Goal: Understand site structure: Understand site structure

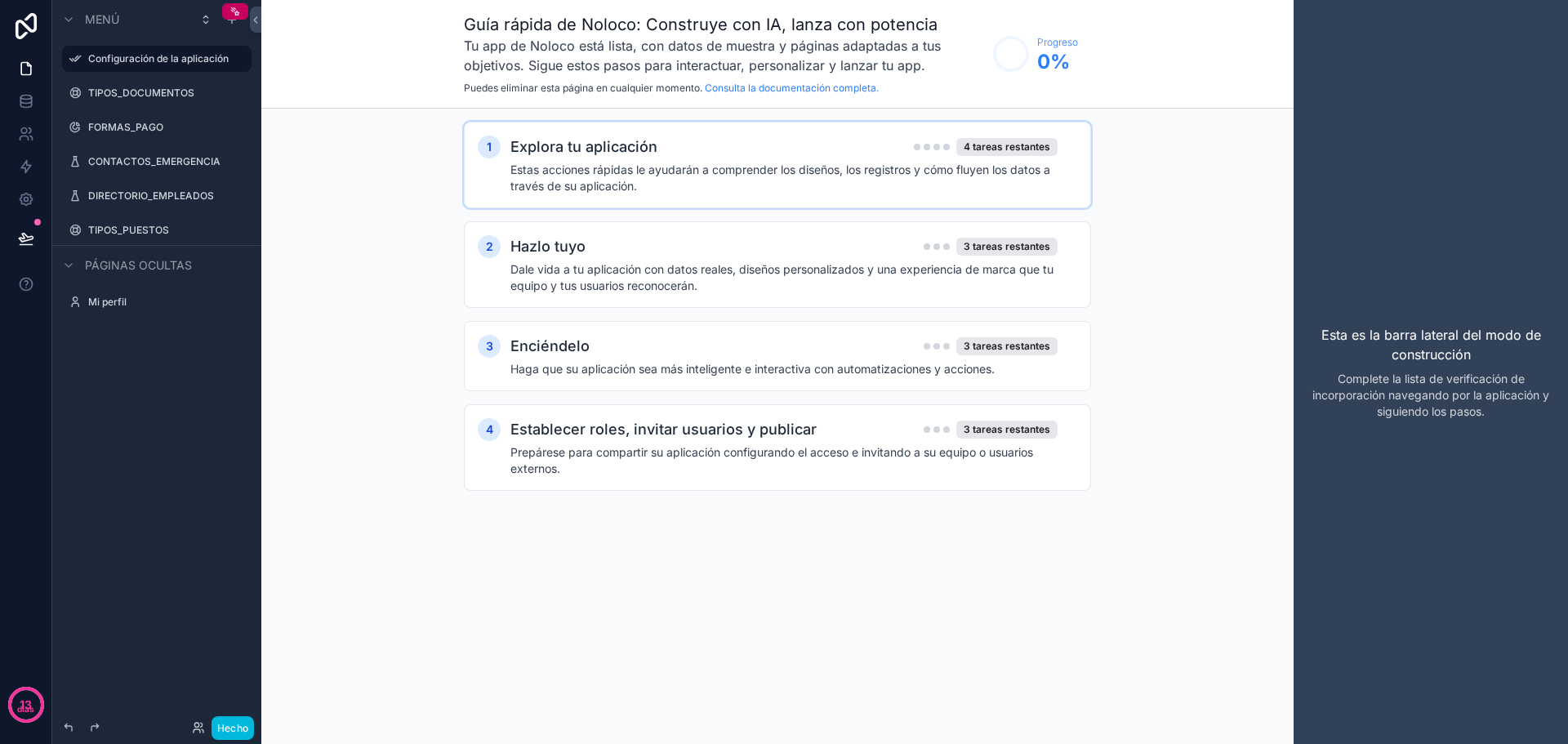
click at [641, 149] on font "Explora tu aplicación" at bounding box center [584, 146] width 147 height 17
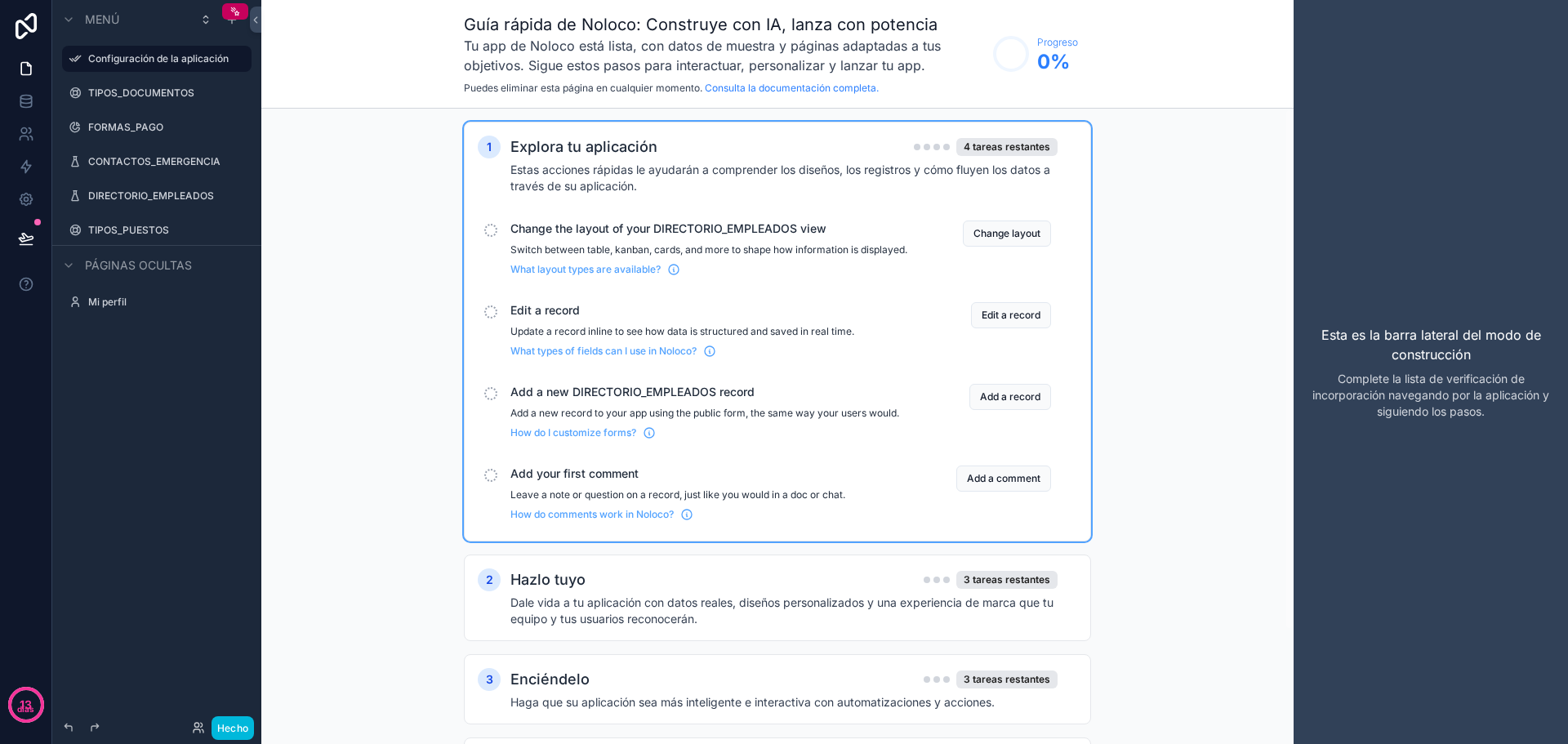
click at [599, 219] on div "Change the layout of your DIRECTORIO_EMPLEADOS view Switch between table, kanba…" at bounding box center [777, 248] width 599 height 69
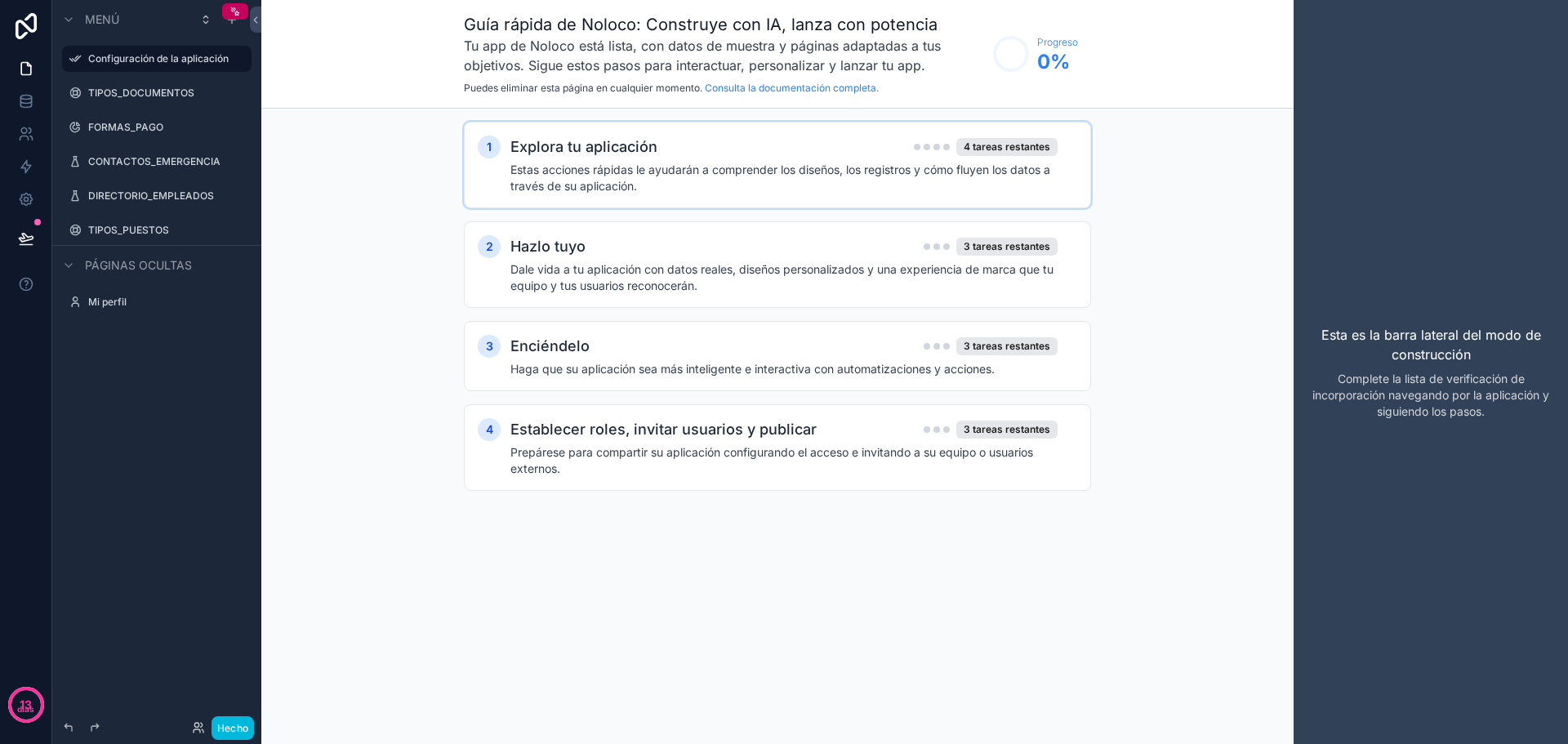
click at [818, 169] on font "Estas acciones rápidas le ayudarán a comprender los diseños, los registros y có…" at bounding box center [780, 177] width 540 height 30
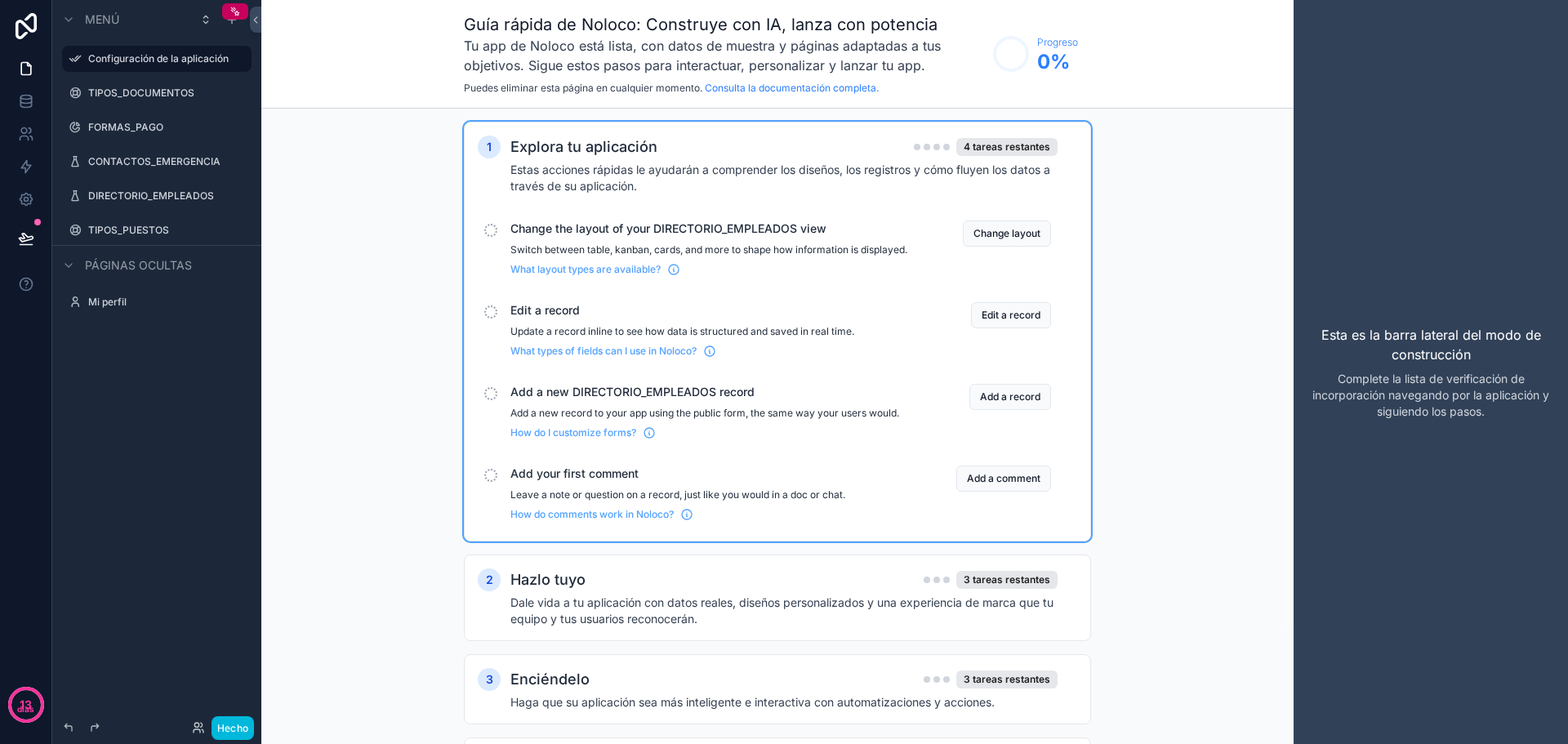
click at [790, 173] on font "Estas acciones rápidas le ayudarán a comprender los diseños, los registros y có…" at bounding box center [780, 177] width 540 height 30
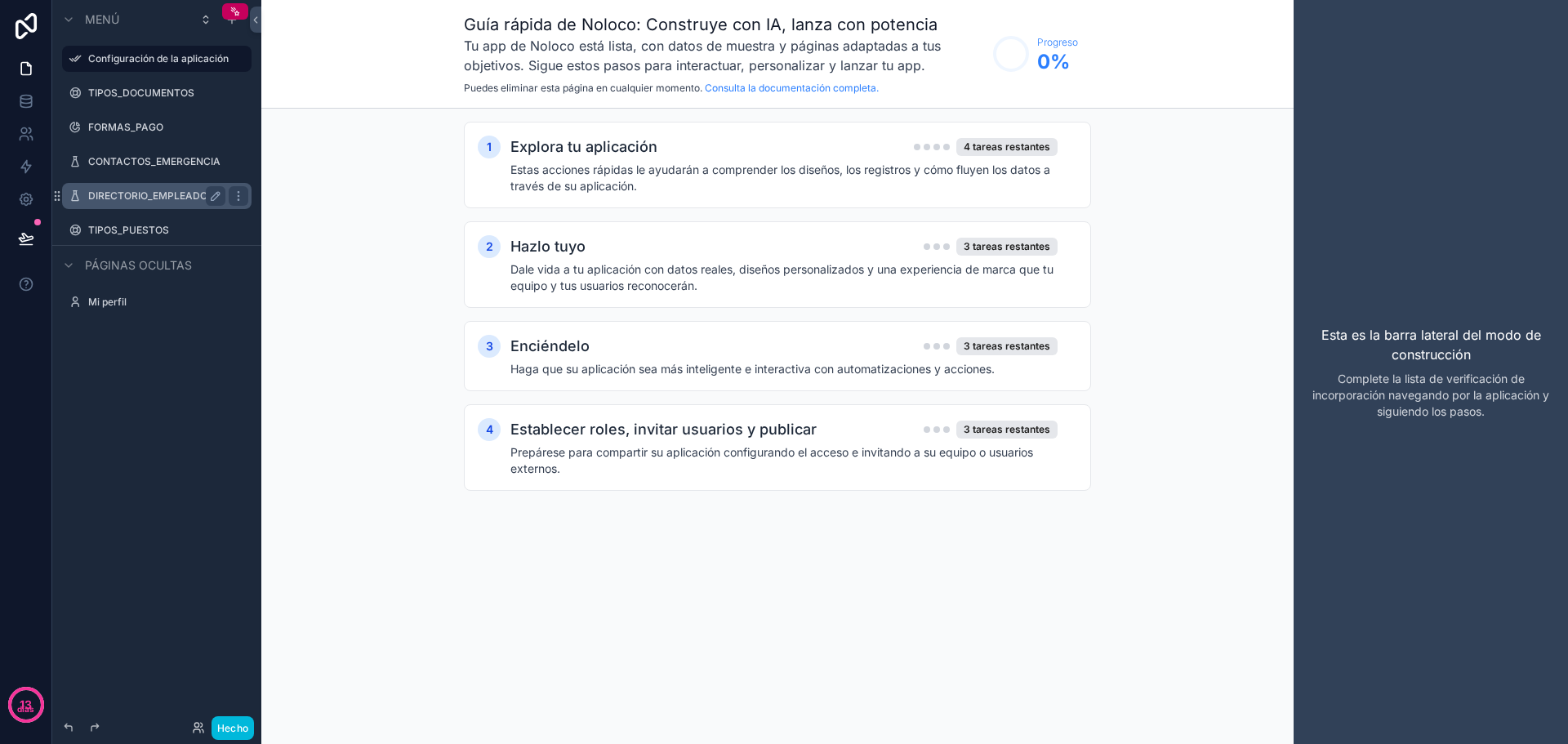
click at [148, 201] on font "DIRECTORIO_EMPLEADOS" at bounding box center [151, 195] width 126 height 12
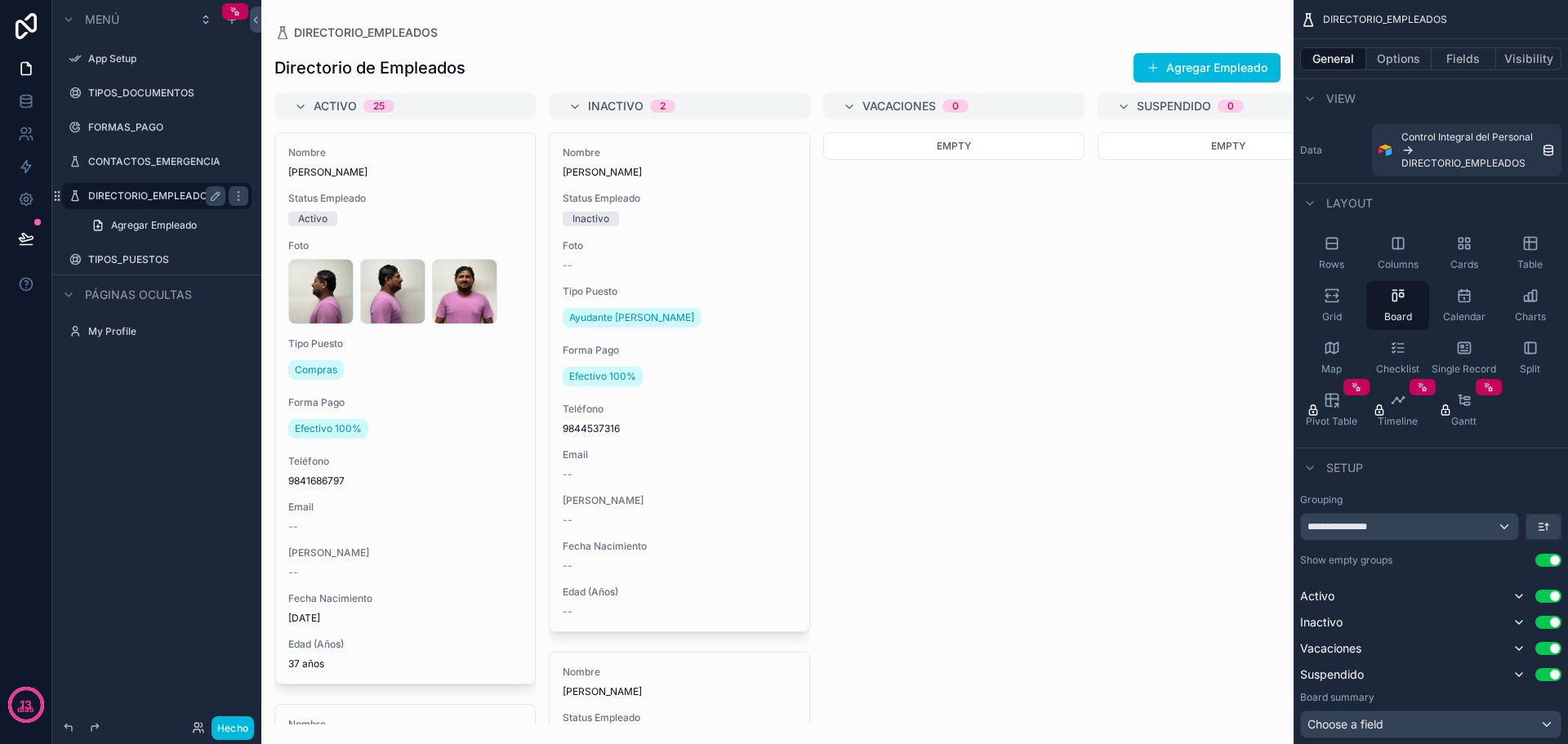
click at [801, 360] on div "contenido desplazable" at bounding box center [777, 372] width 1032 height 744
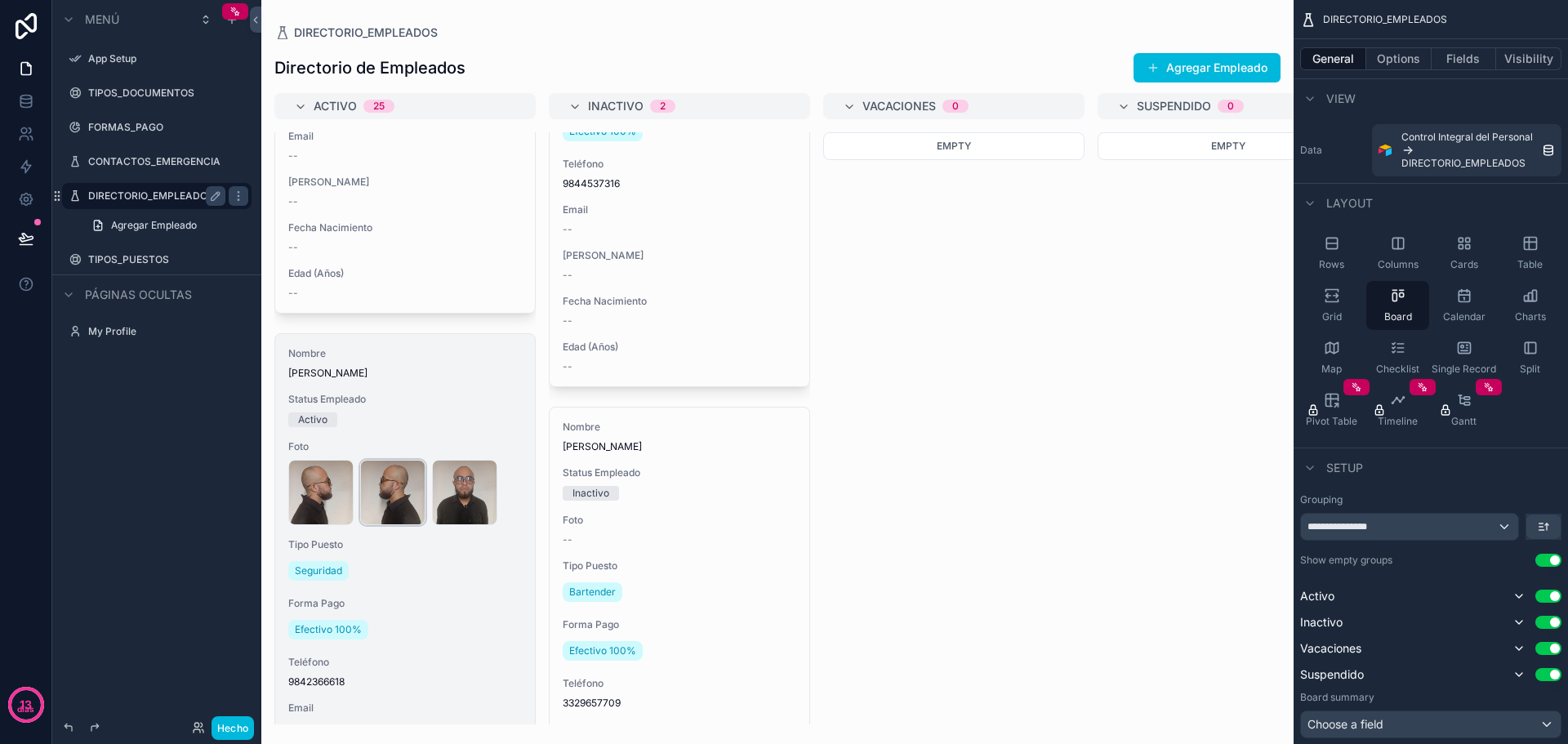
scroll to position [980, 0]
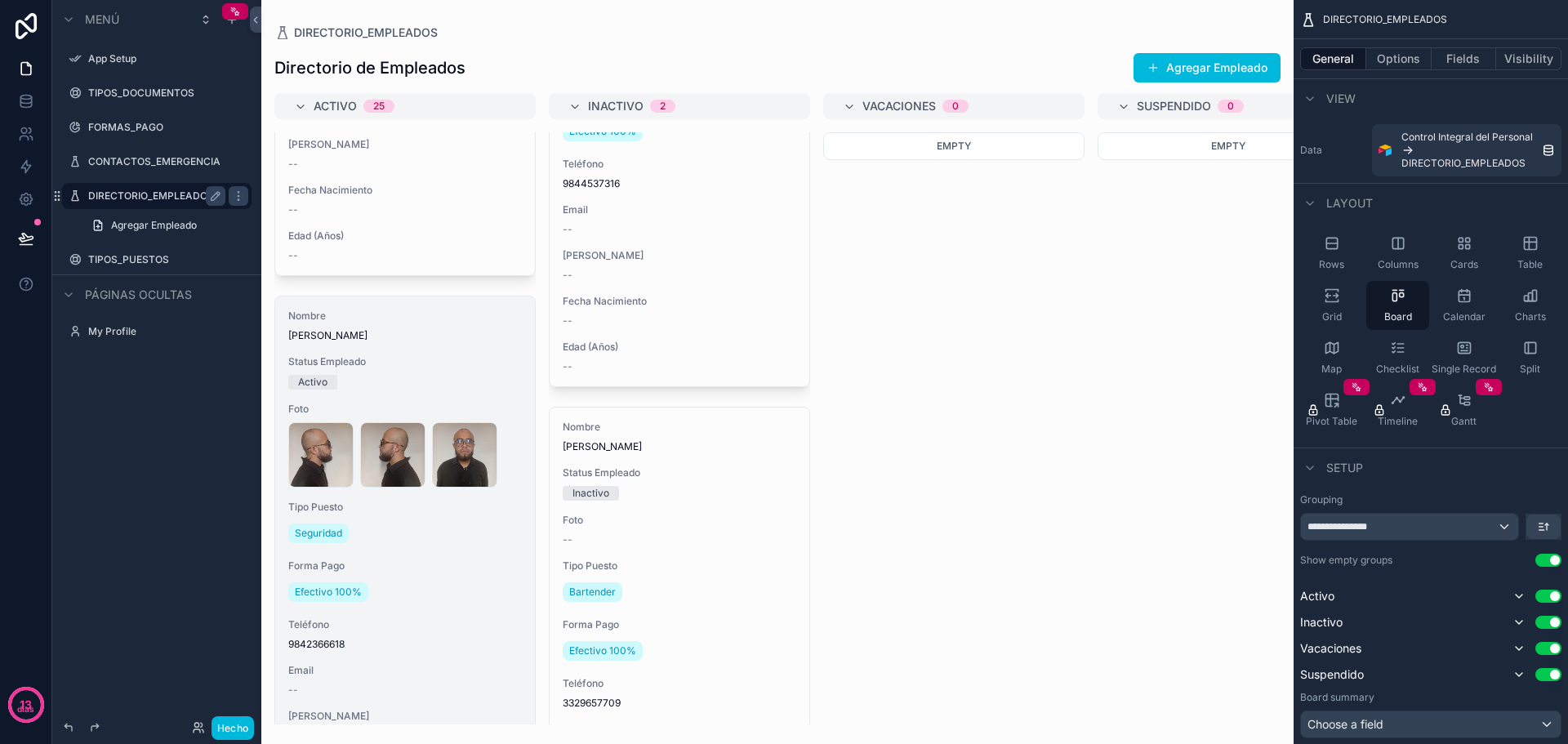
click at [395, 361] on span "Status Empleado" at bounding box center [405, 362] width 234 height 13
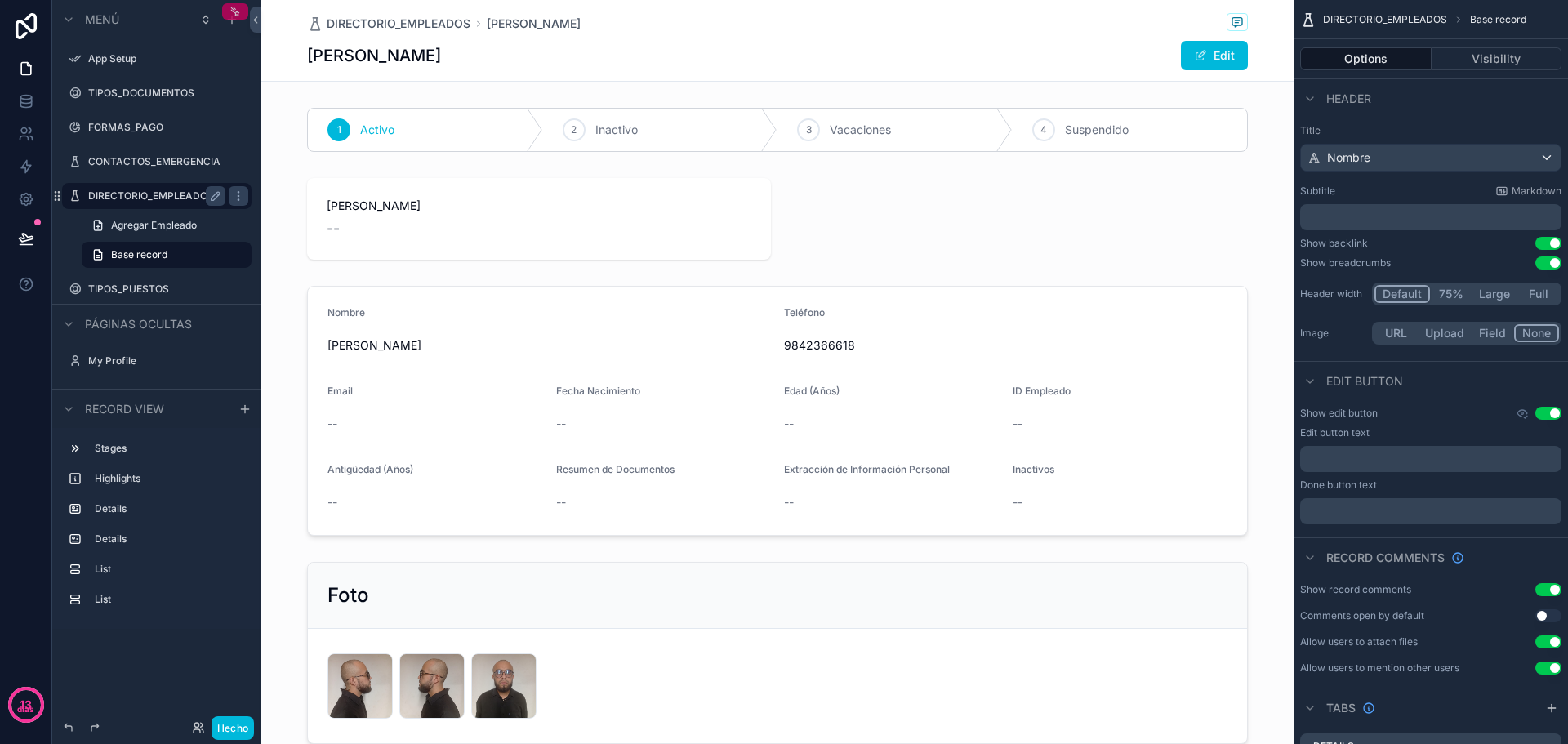
click at [236, 11] on icon "contenido desplazable" at bounding box center [235, 11] width 11 height 11
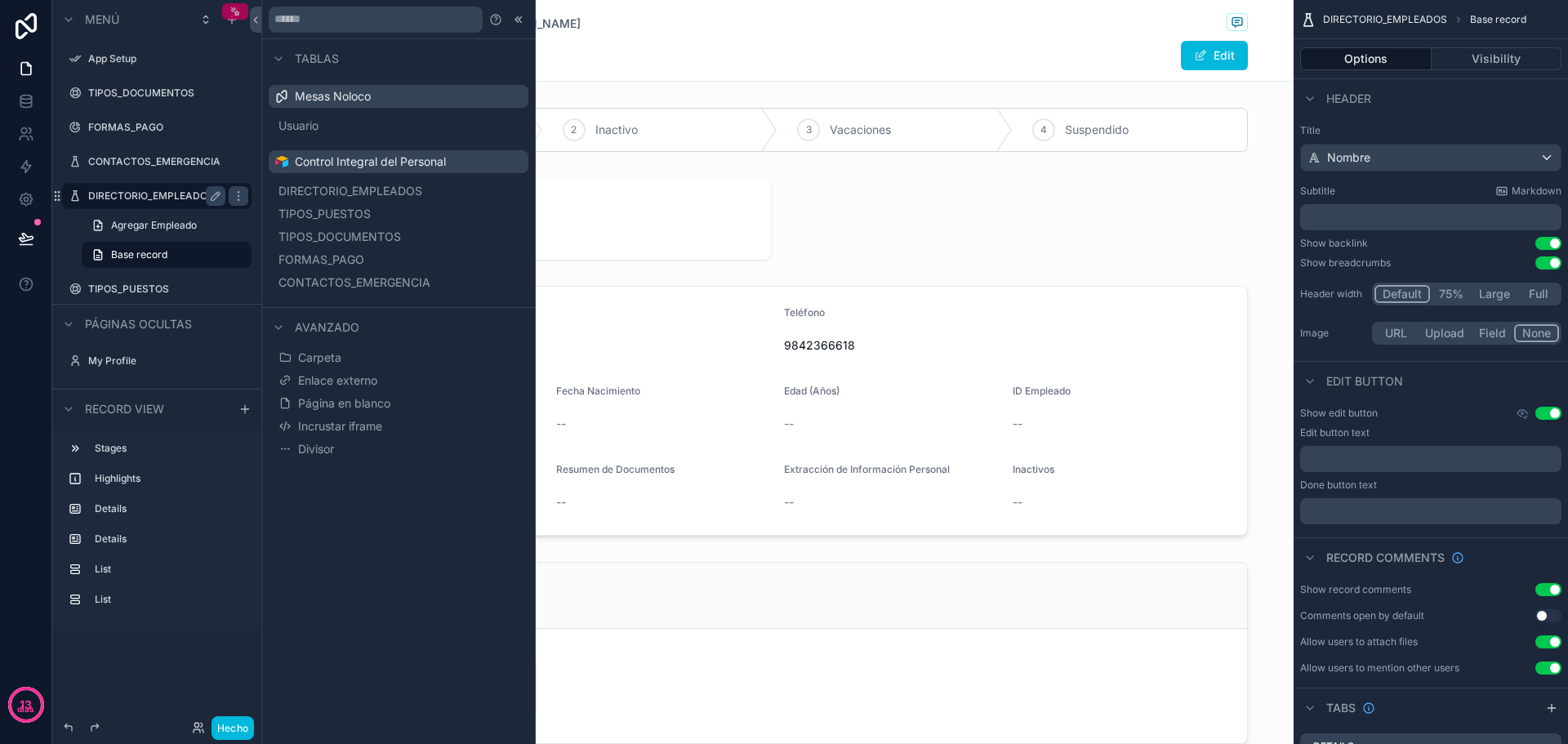
click at [236, 11] on icon "contenido desplazable" at bounding box center [235, 11] width 11 height 11
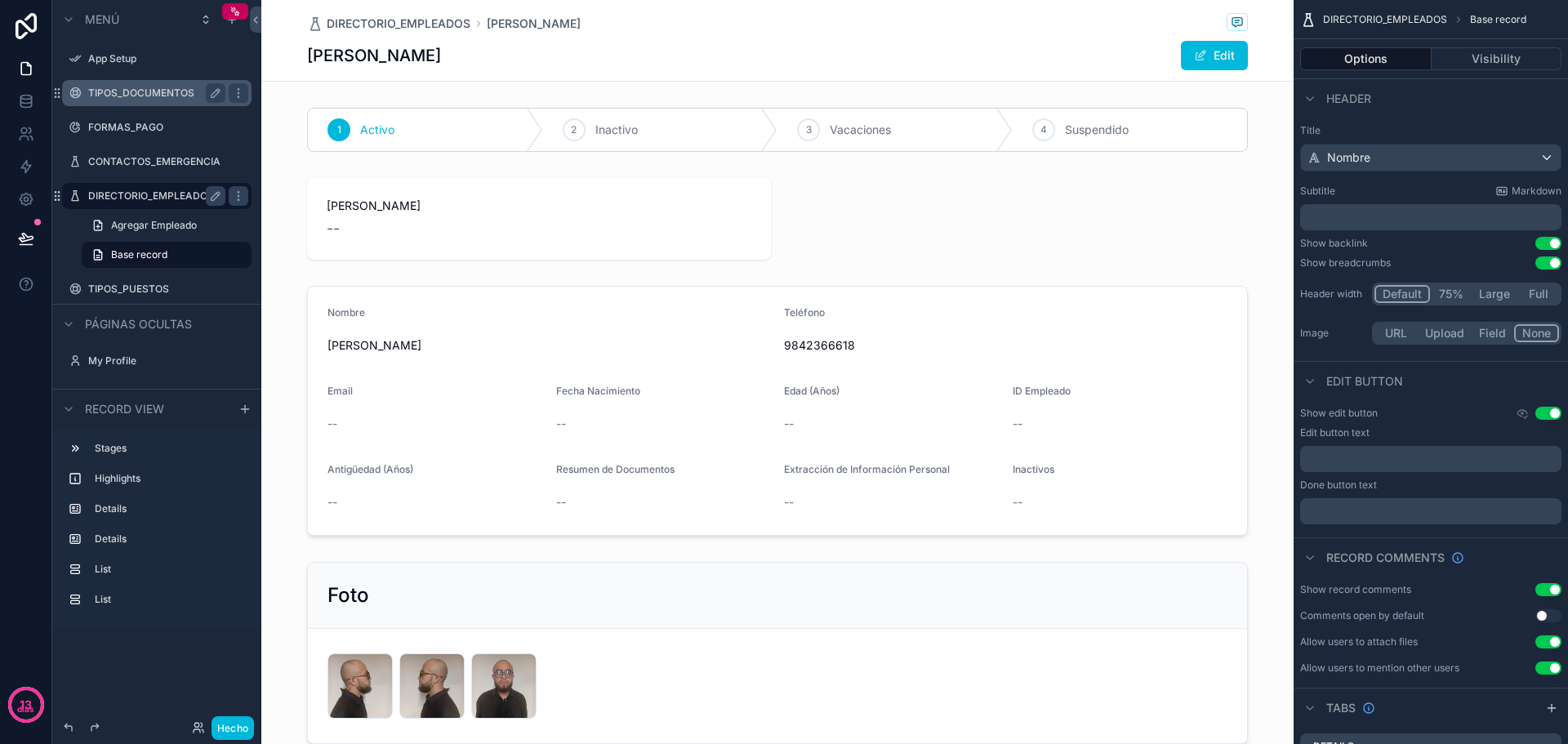
click at [137, 90] on label "TIPOS_DOCUMENTOS" at bounding box center [154, 93] width 131 height 13
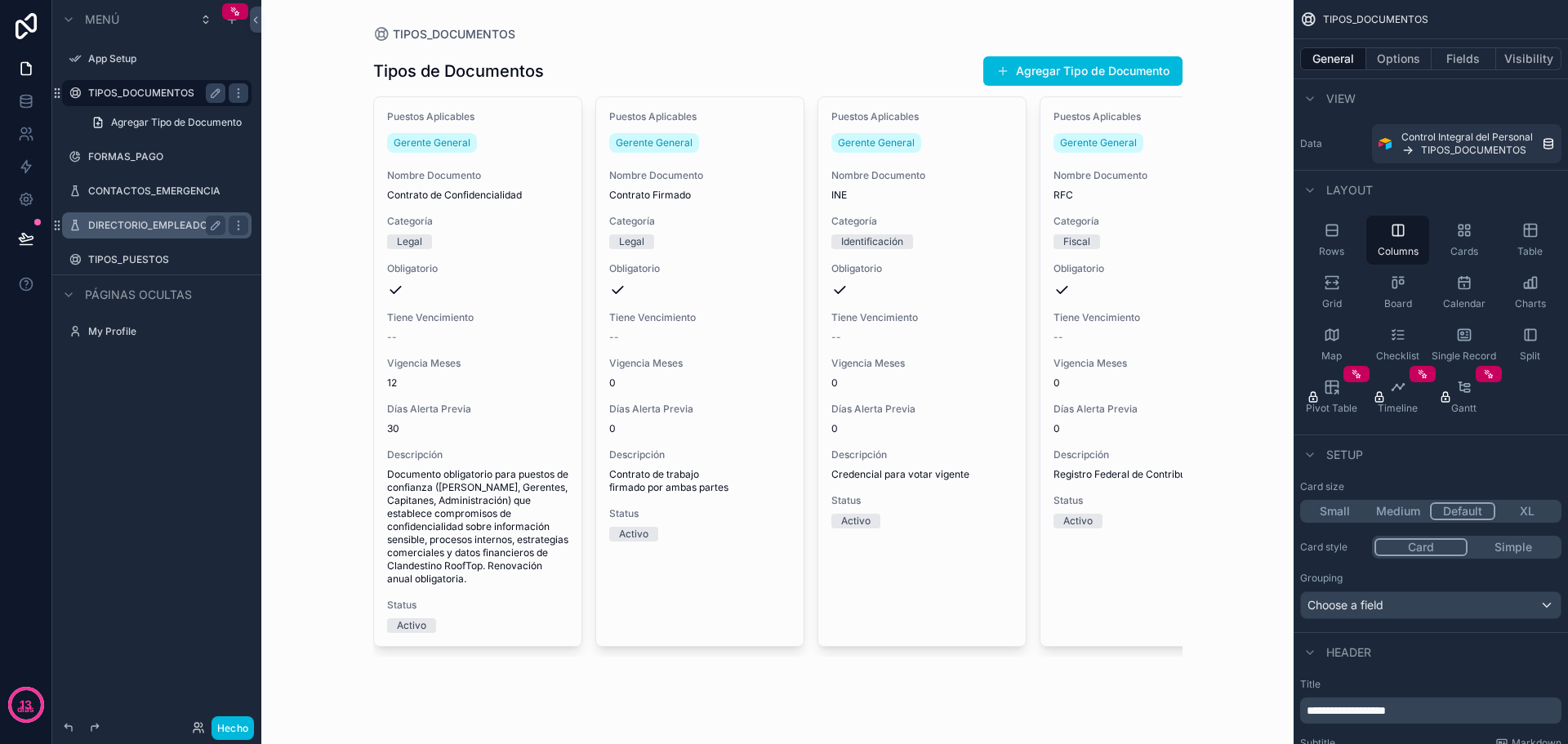
click at [1175, 663] on div "contenido desplazable" at bounding box center [777, 355] width 835 height 709
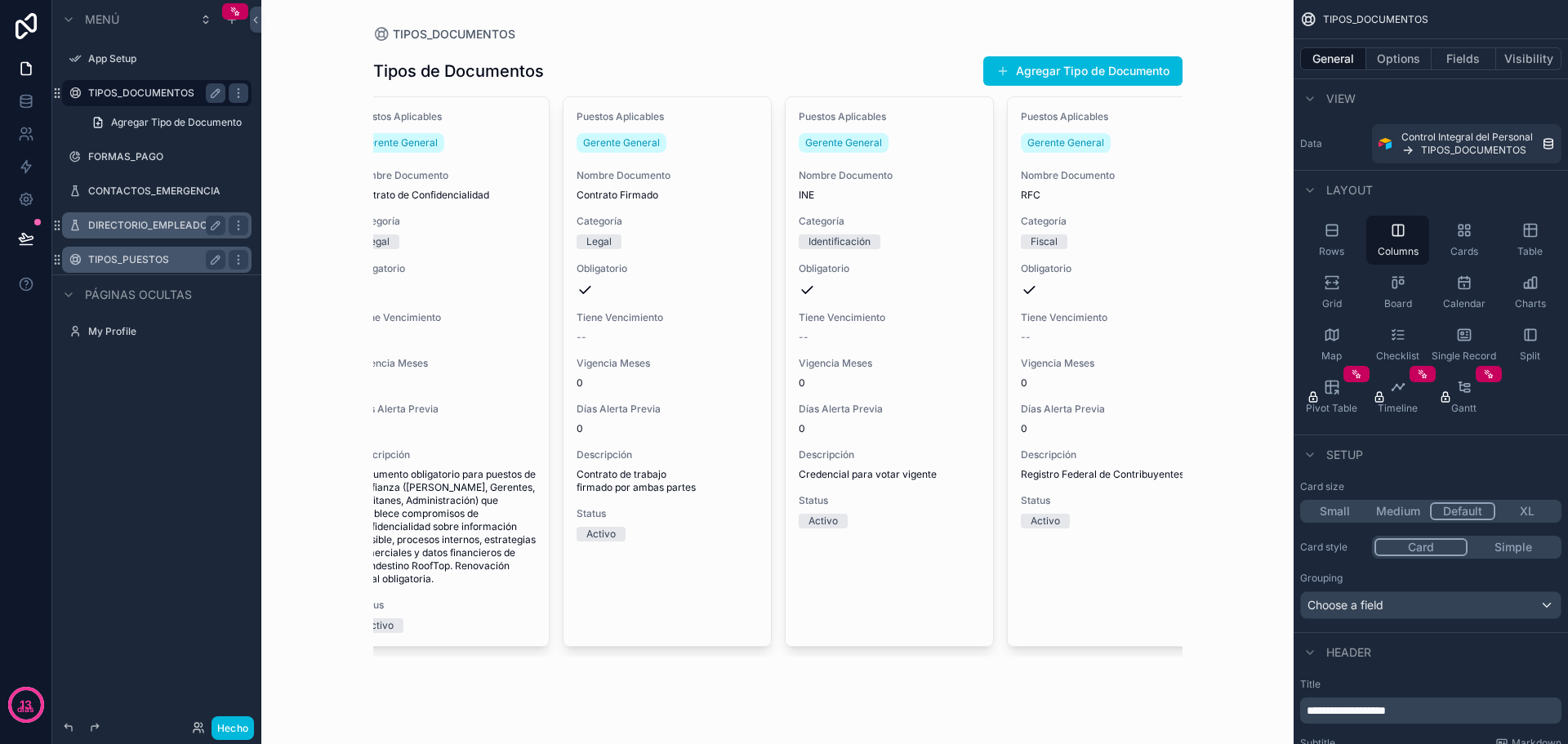
click at [134, 267] on div "TIPOS_PUESTOS" at bounding box center [157, 259] width 137 height 19
click at [170, 260] on label "TIPOS_PUESTOS" at bounding box center [154, 260] width 131 height 13
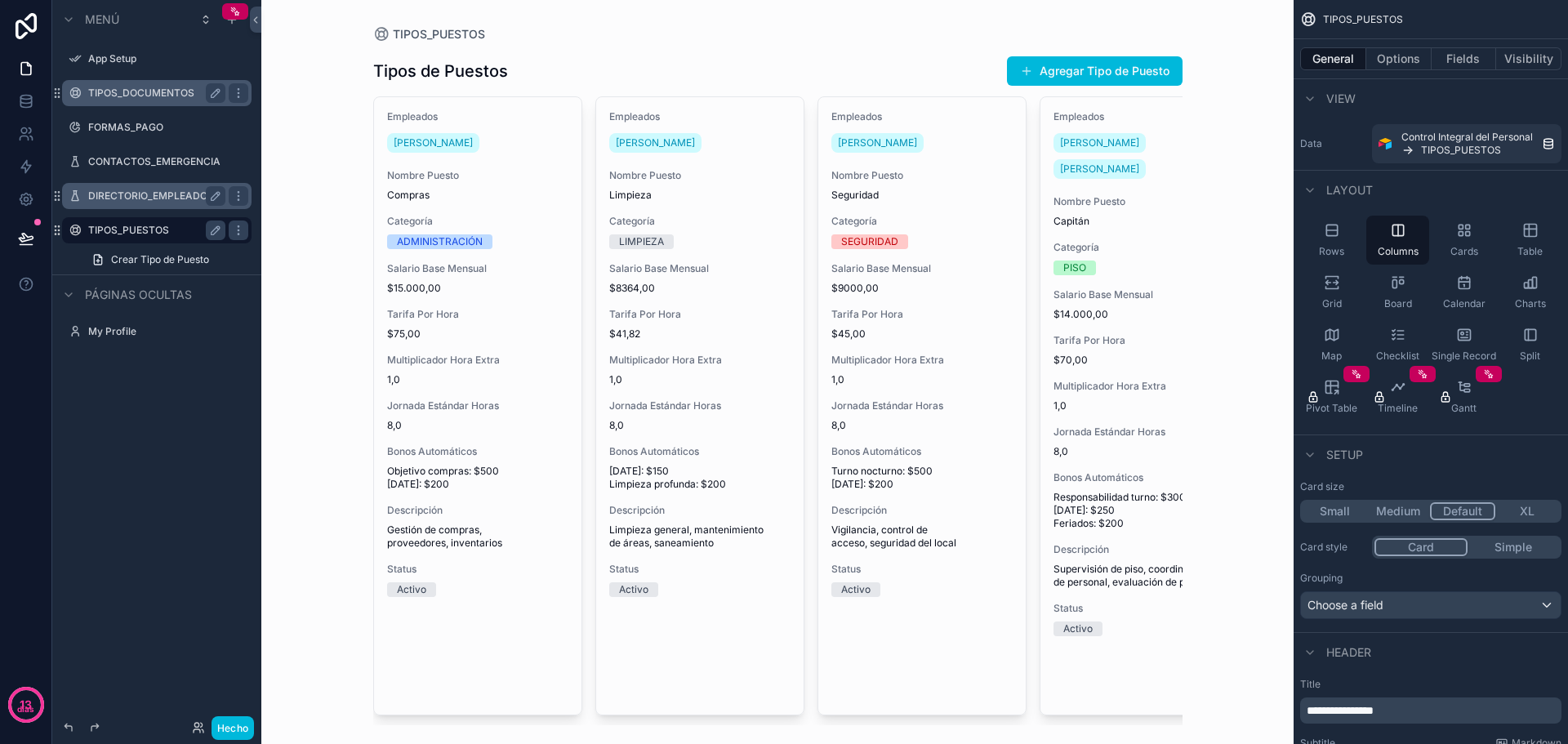
drag, startPoint x: 472, startPoint y: 732, endPoint x: 681, endPoint y: 742, distance: 209.2
click at [681, 742] on div "contenido desplazable" at bounding box center [777, 389] width 835 height 777
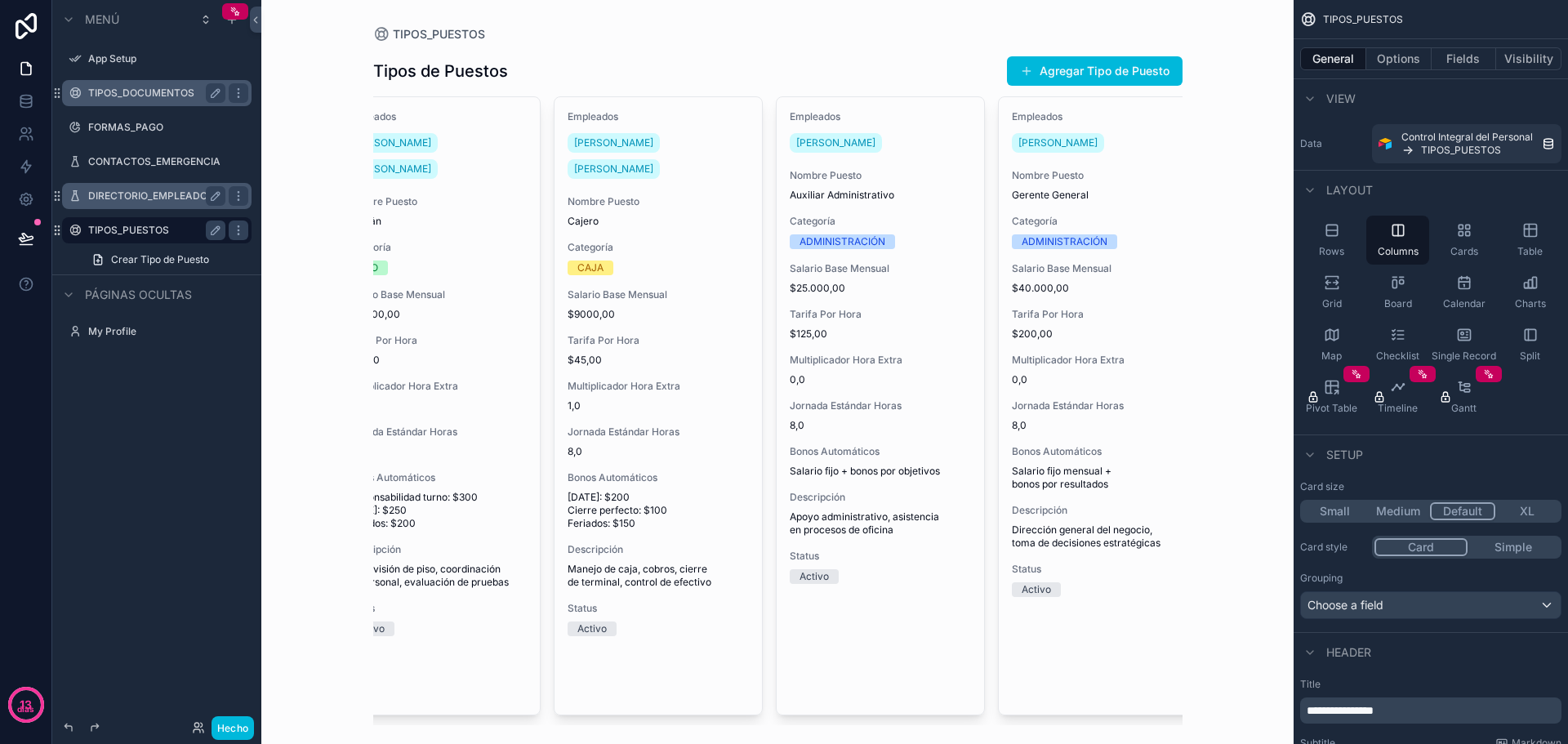
scroll to position [0, 1416]
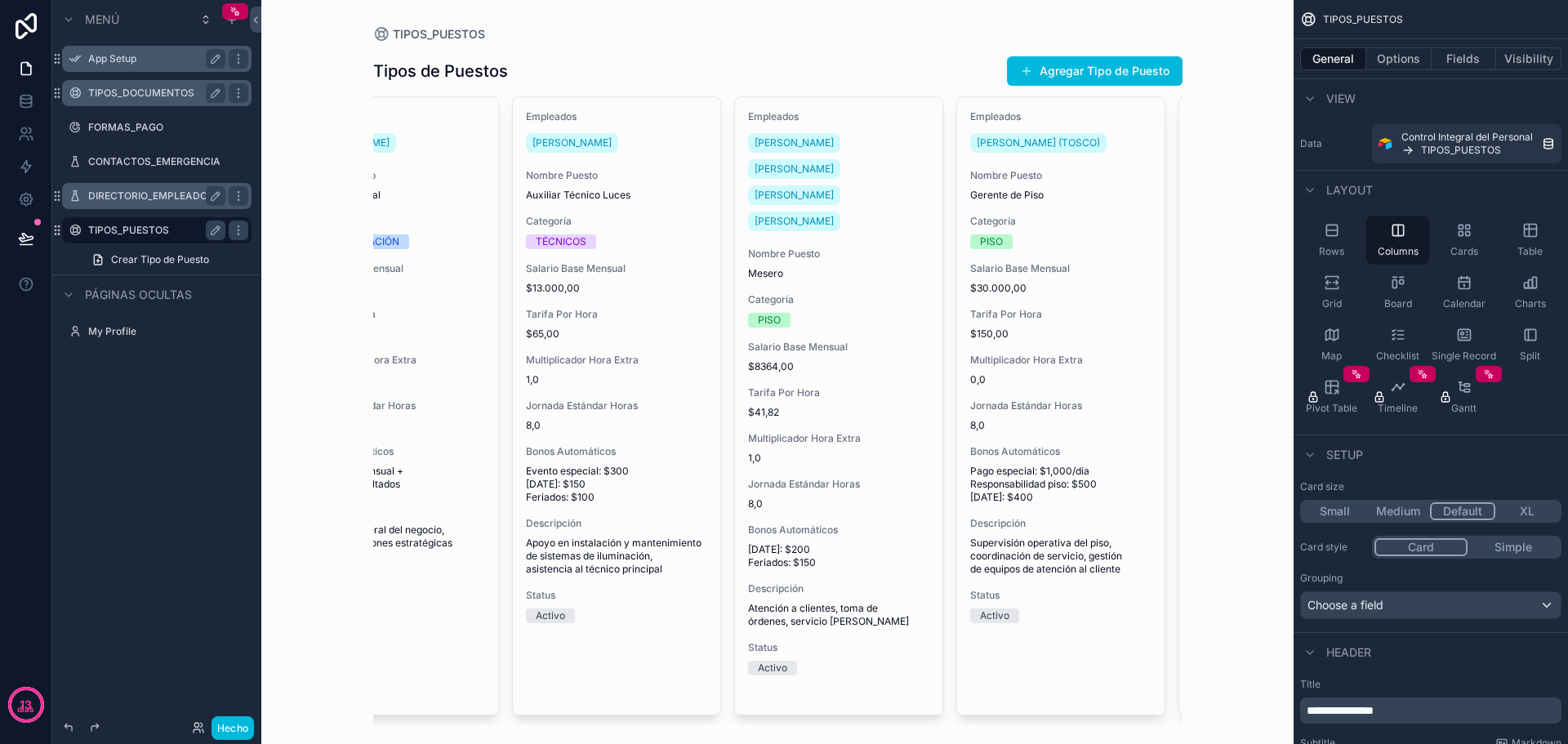
click at [115, 62] on label "App Setup" at bounding box center [154, 59] width 131 height 13
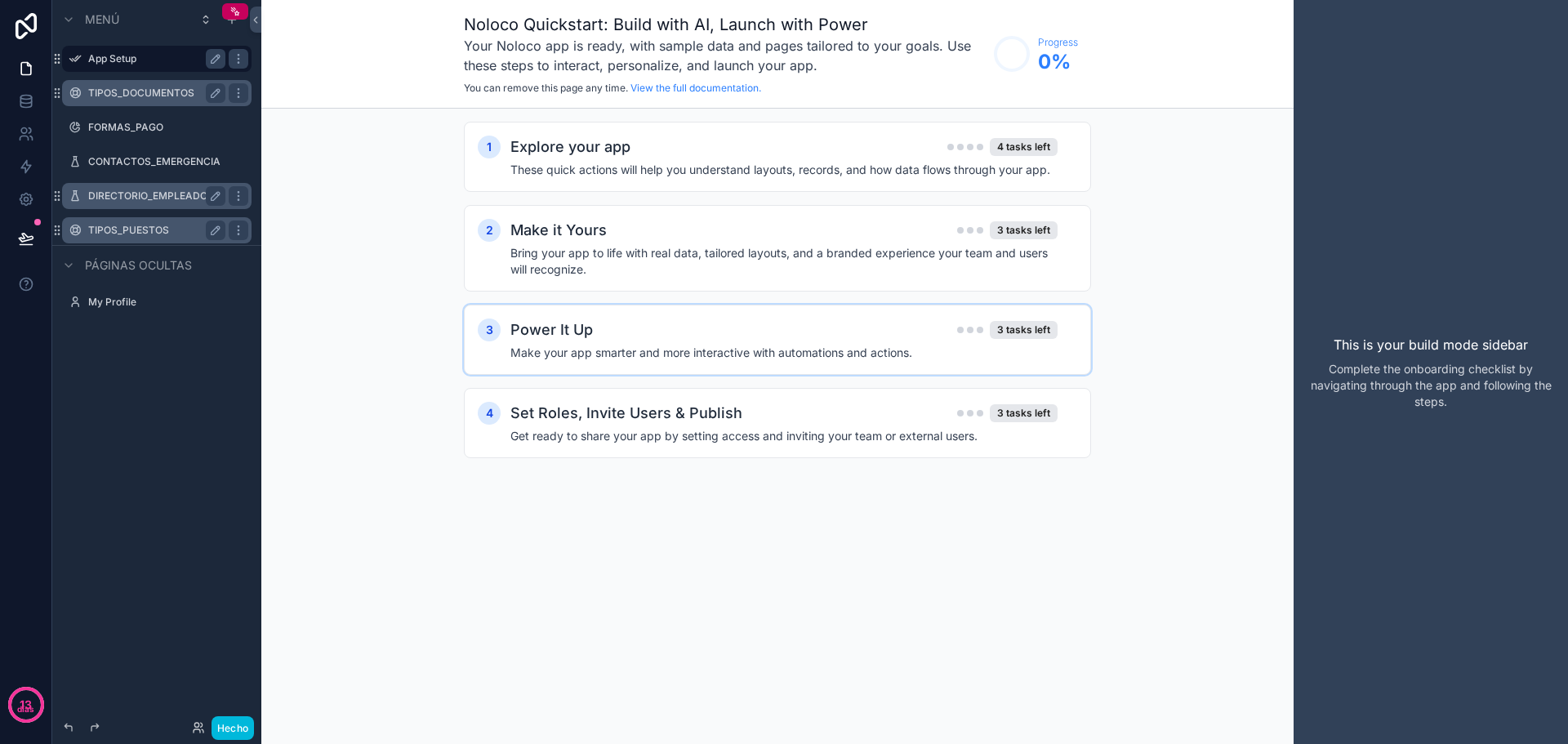
click at [731, 353] on h4 "Make your app smarter and more interactive with automations and actions." at bounding box center [784, 353] width 547 height 17
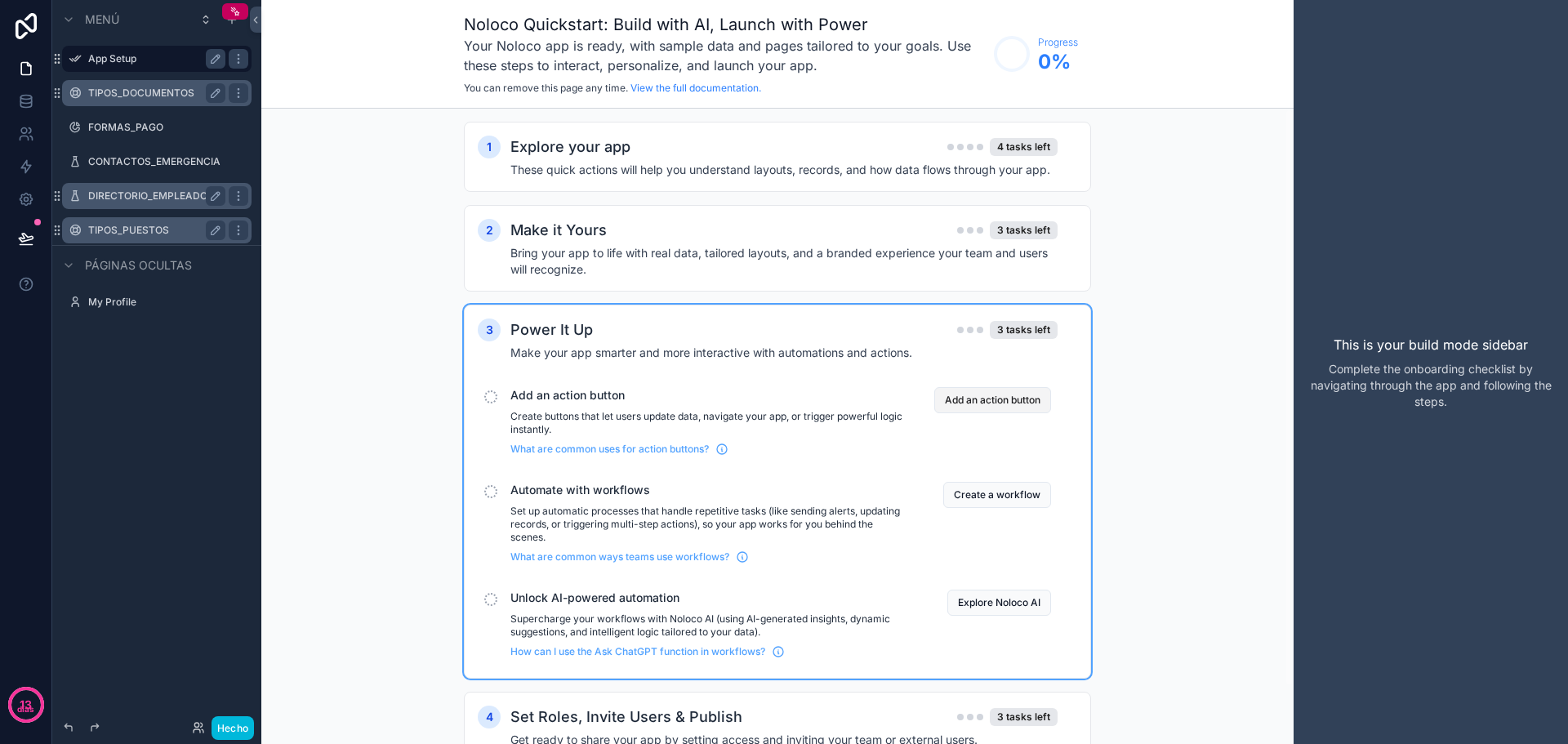
click at [984, 403] on button "Add an action button" at bounding box center [993, 400] width 117 height 26
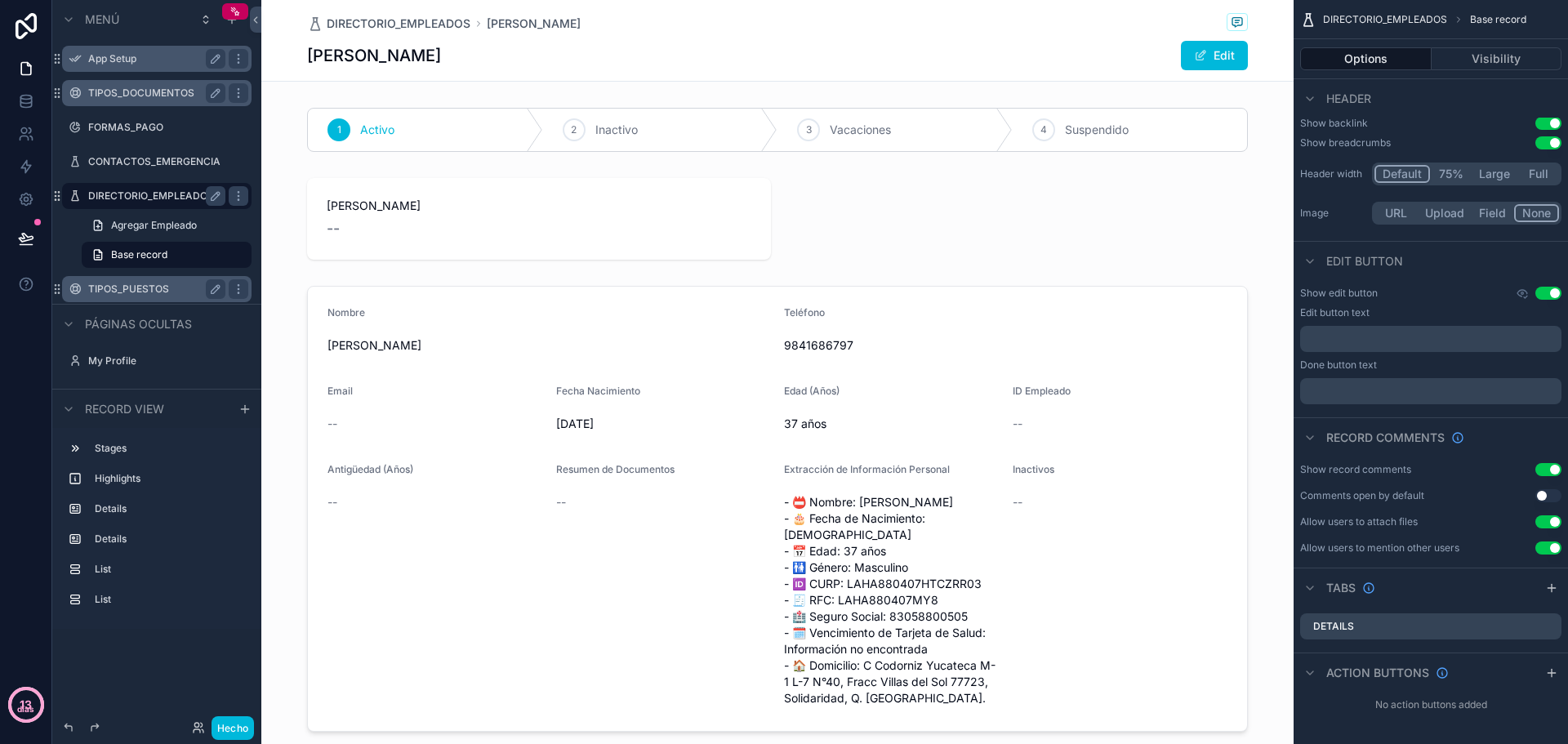
click at [32, 709] on font "días" at bounding box center [26, 709] width 17 height 10
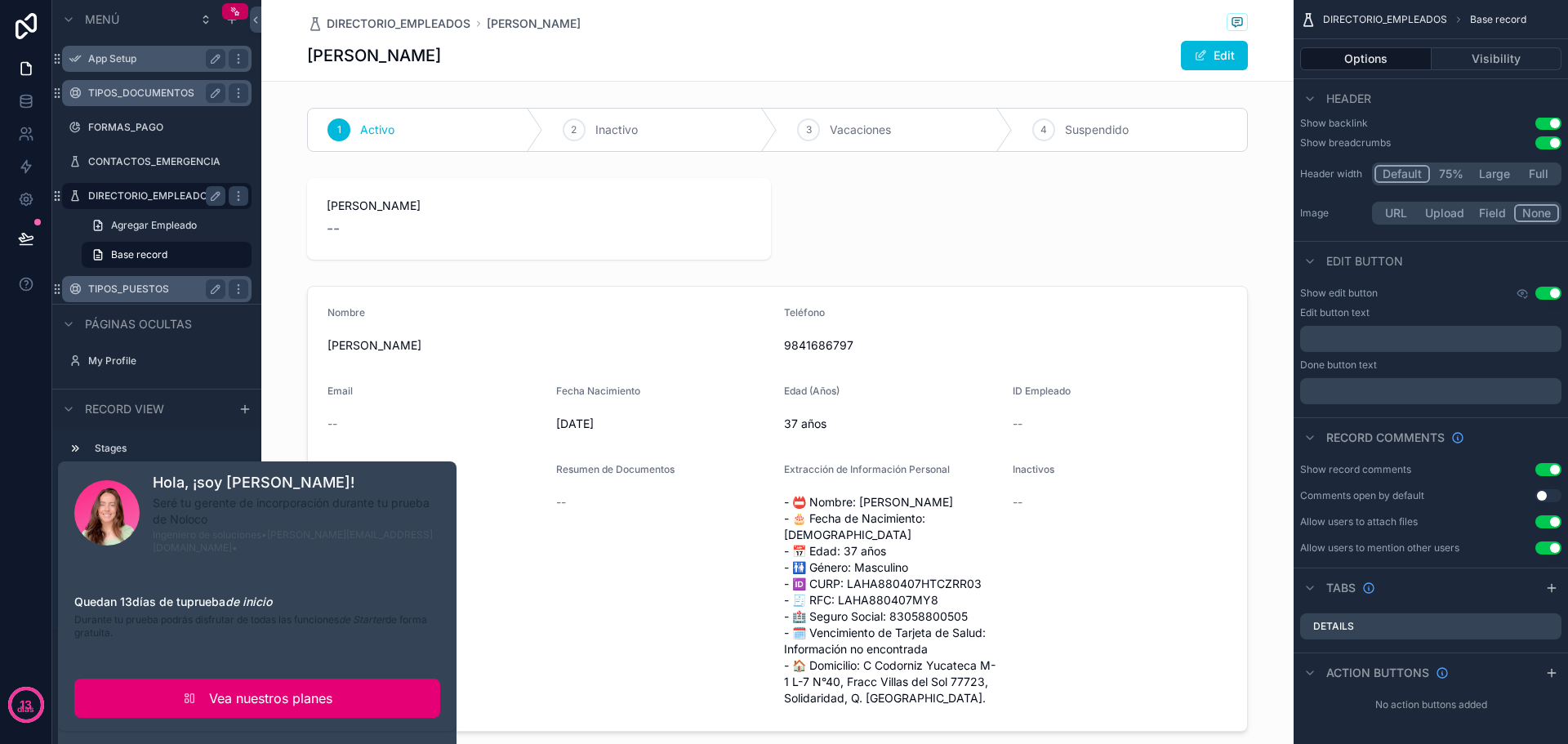
click at [116, 680] on link "Vea nuestros planes" at bounding box center [257, 698] width 366 height 40
